Goal: Task Accomplishment & Management: Complete application form

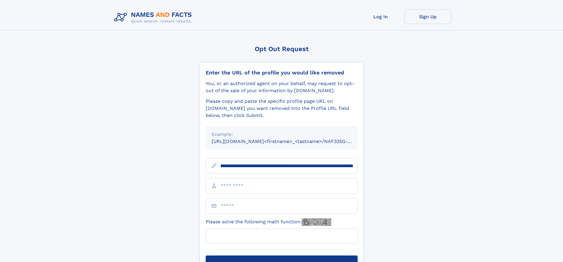
scroll to position [0, 64]
type input "**********"
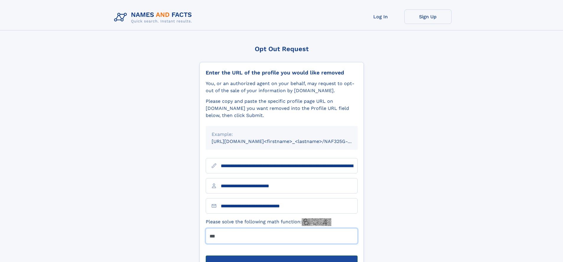
type input "***"
click at [281, 255] on button "Submit Opt Out Request" at bounding box center [282, 264] width 152 height 19
